Goal: Information Seeking & Learning: Learn about a topic

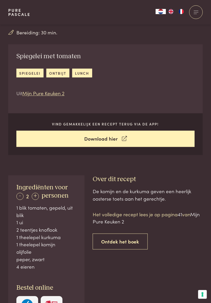
scroll to position [122, 0]
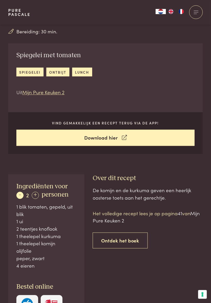
click at [22, 196] on div "-" at bounding box center [19, 195] width 7 height 7
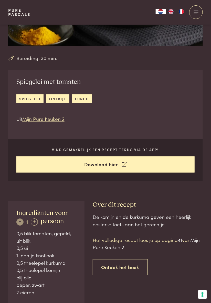
scroll to position [96, 0]
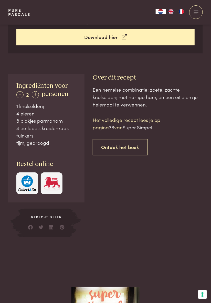
scroll to position [222, 0]
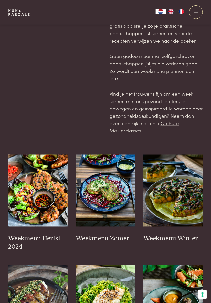
scroll to position [39, 0]
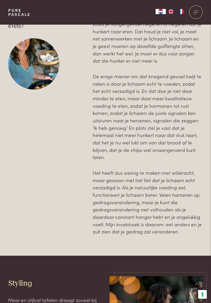
scroll to position [0, 0]
